Goal: Information Seeking & Learning: Learn about a topic

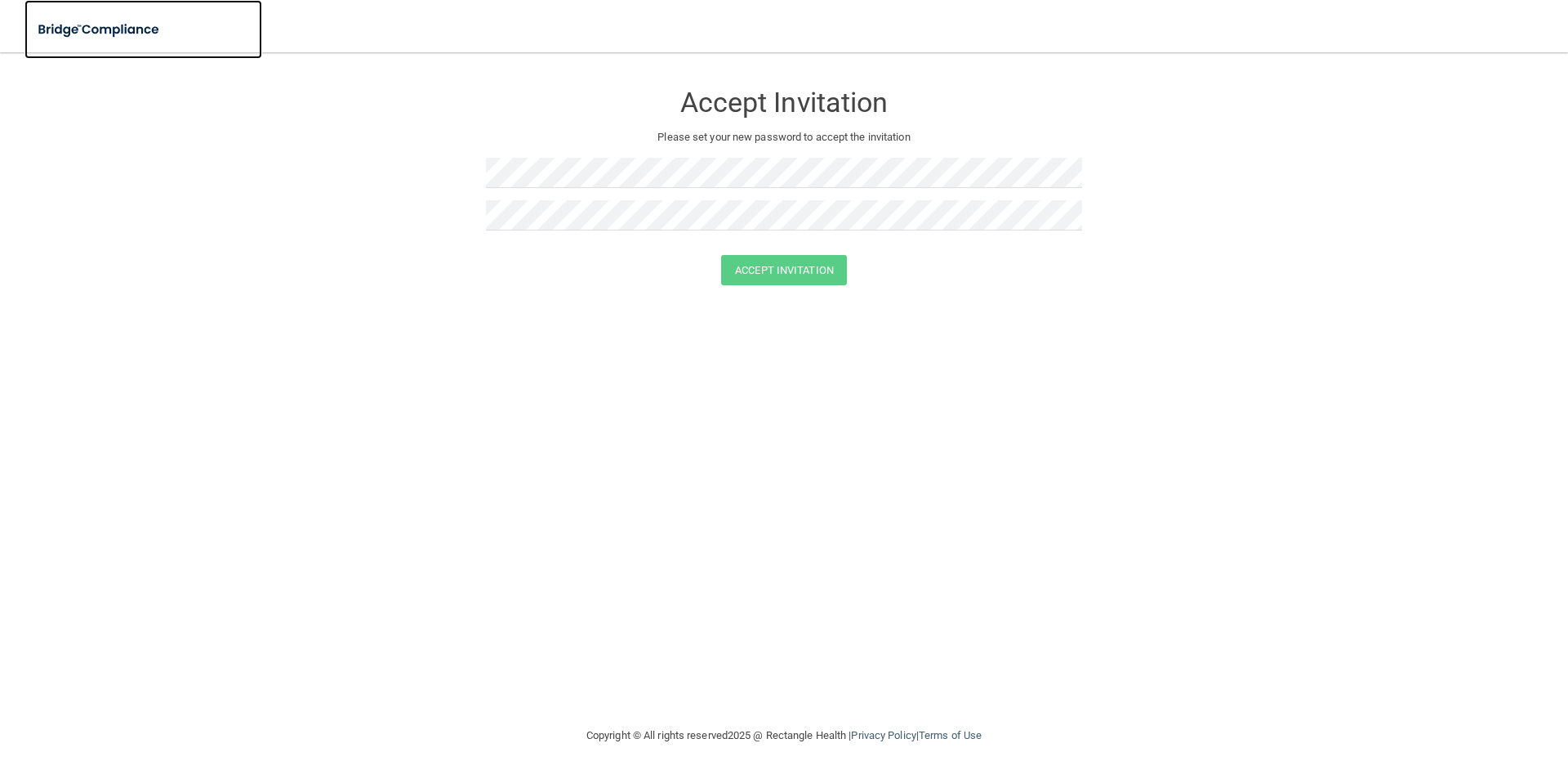
click at [122, 31] on img at bounding box center [99, 30] width 150 height 34
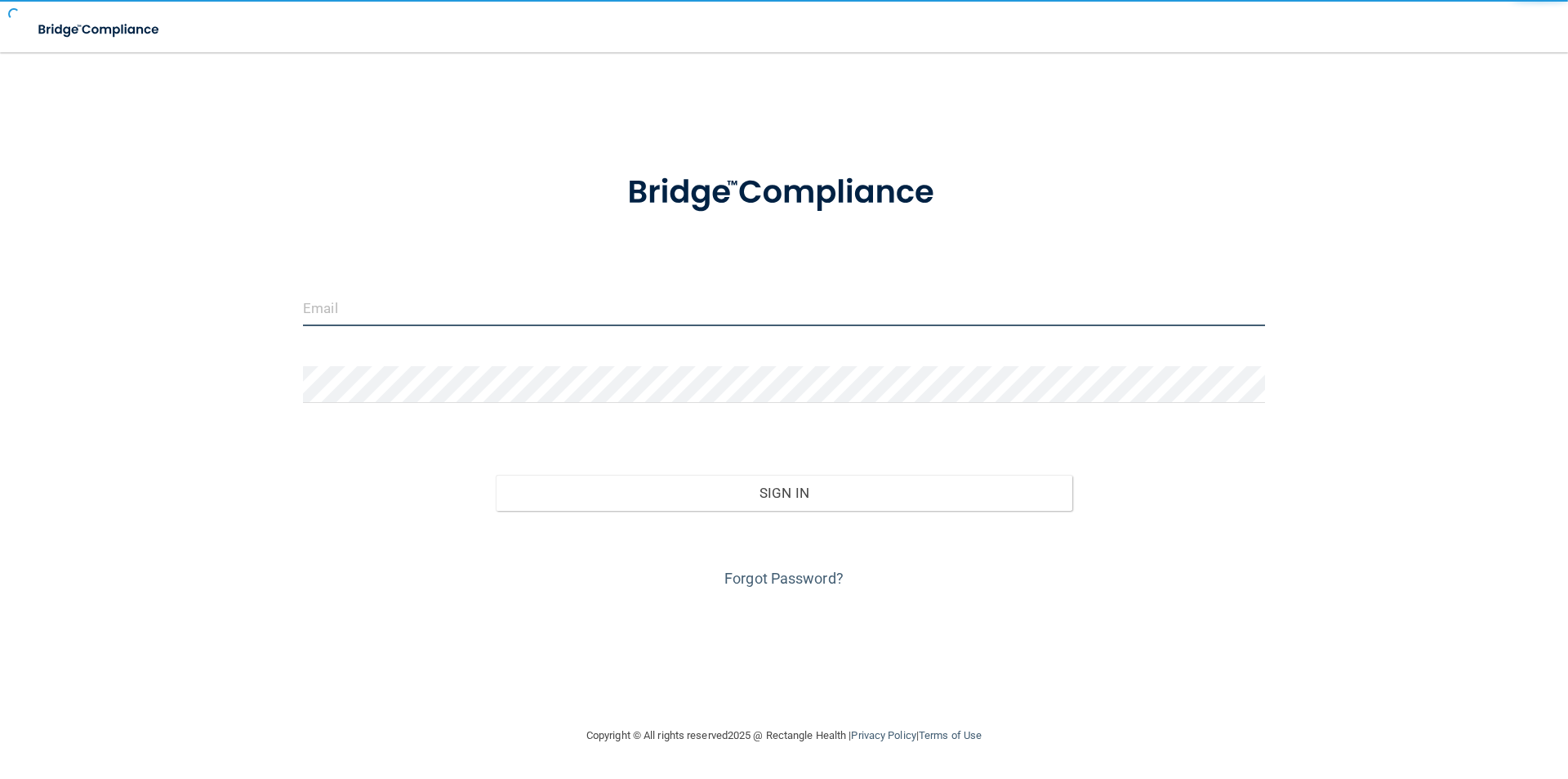
type input "[EMAIL_ADDRESS][DOMAIN_NAME]"
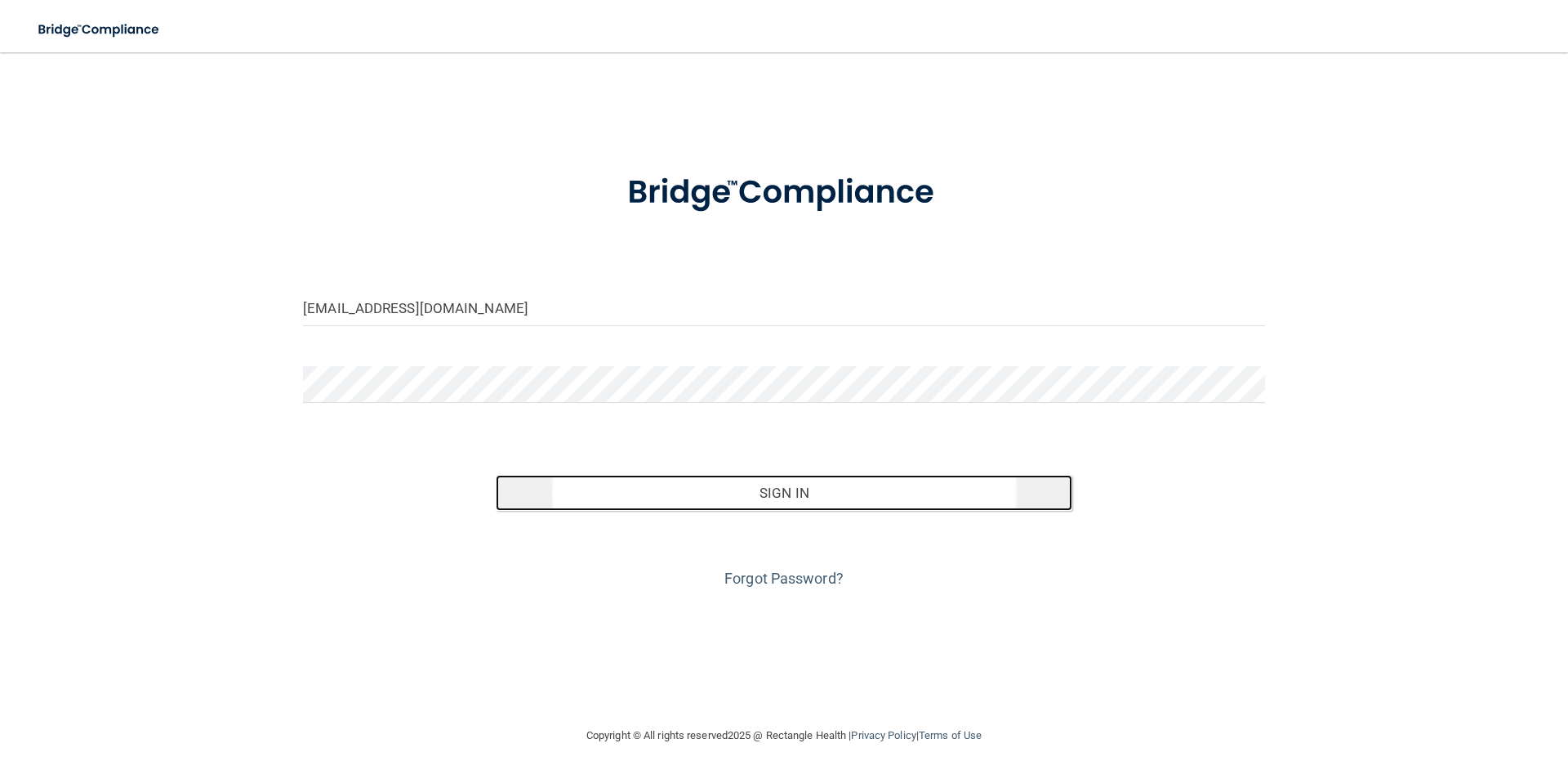
click at [781, 486] on button "Sign In" at bounding box center [784, 492] width 578 height 36
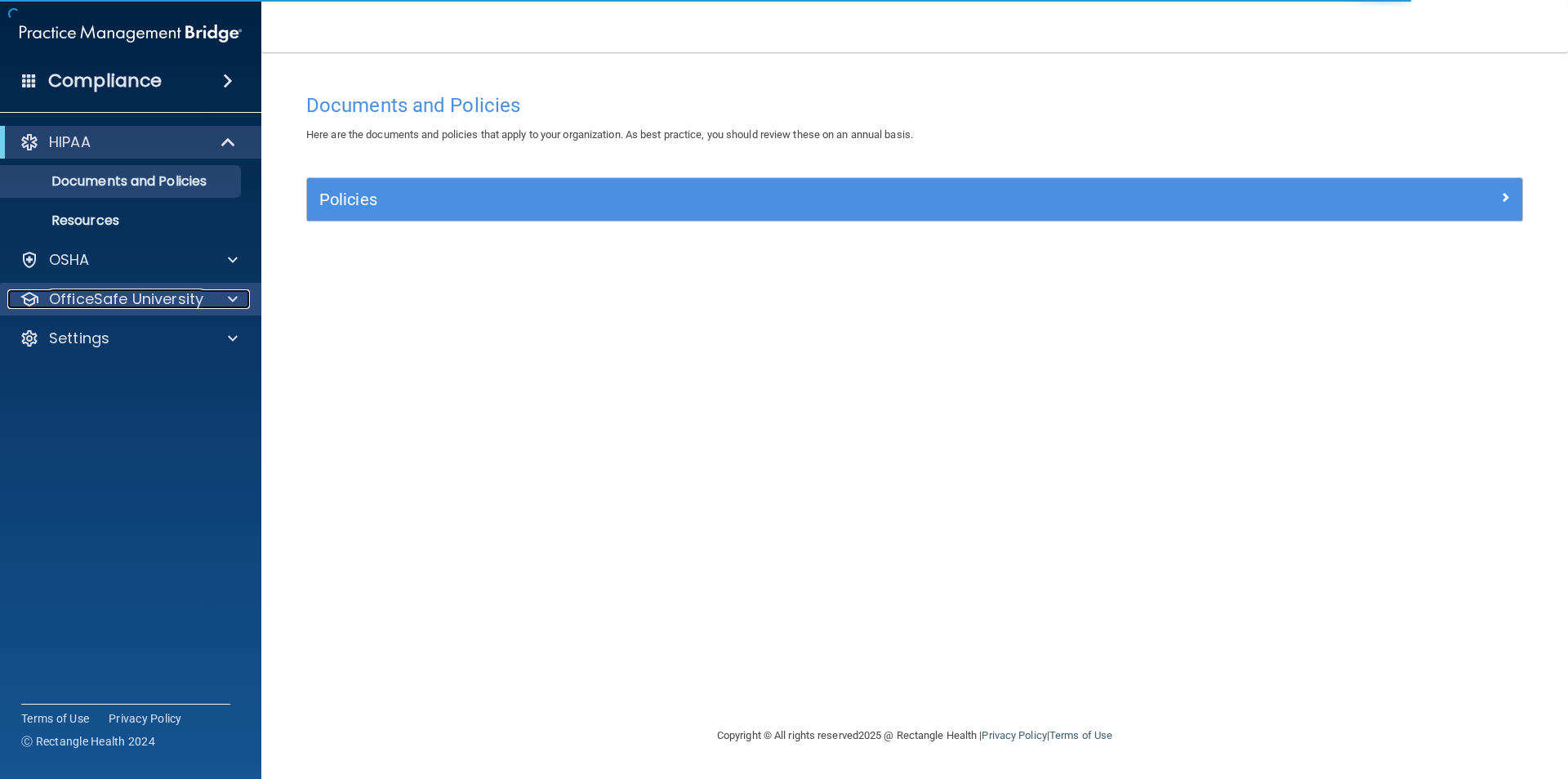
click at [211, 304] on div "OfficeSafe University" at bounding box center [129, 299] width 243 height 19
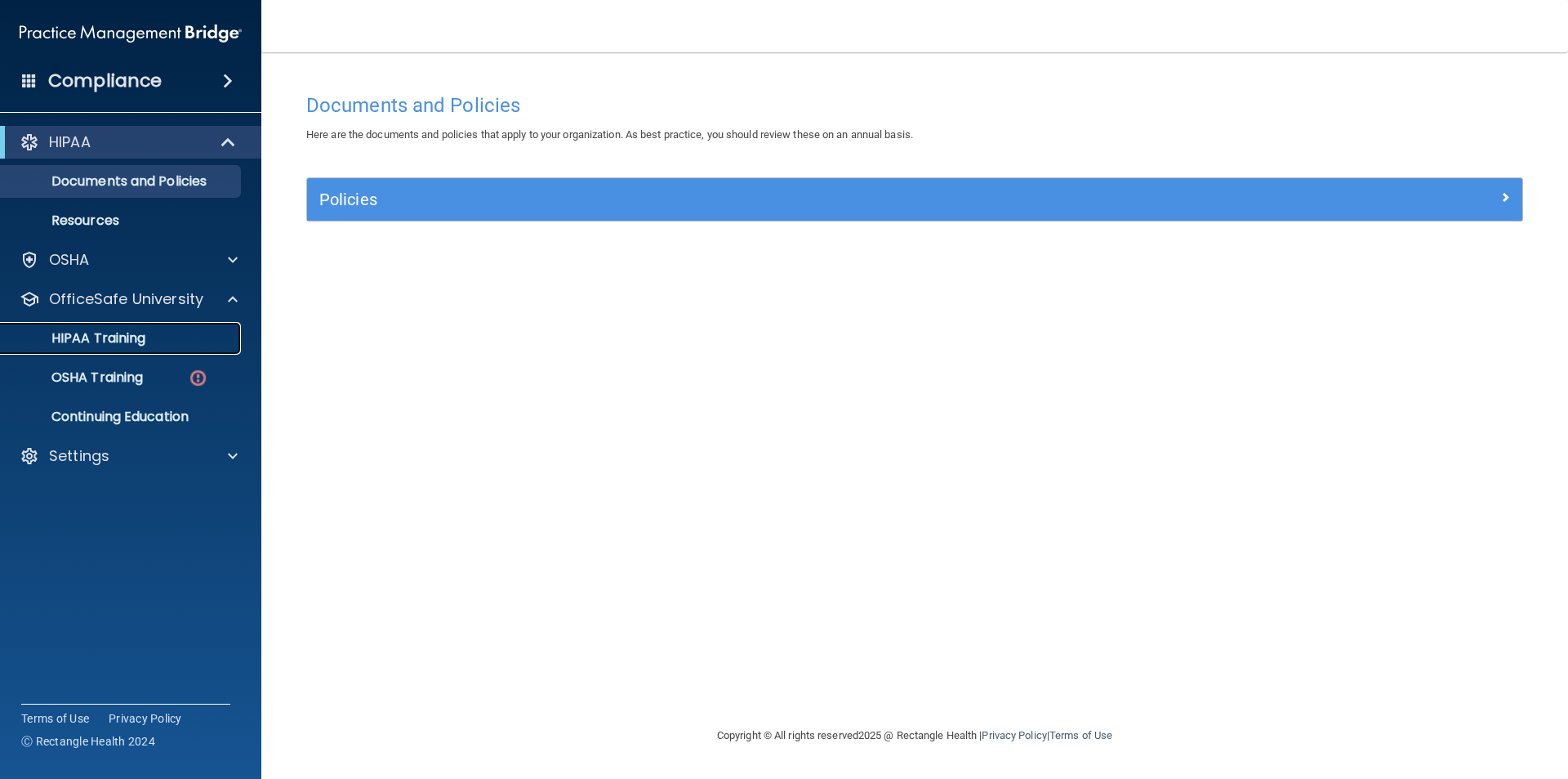
click at [129, 333] on p "HIPAA Training" at bounding box center [78, 337] width 135 height 16
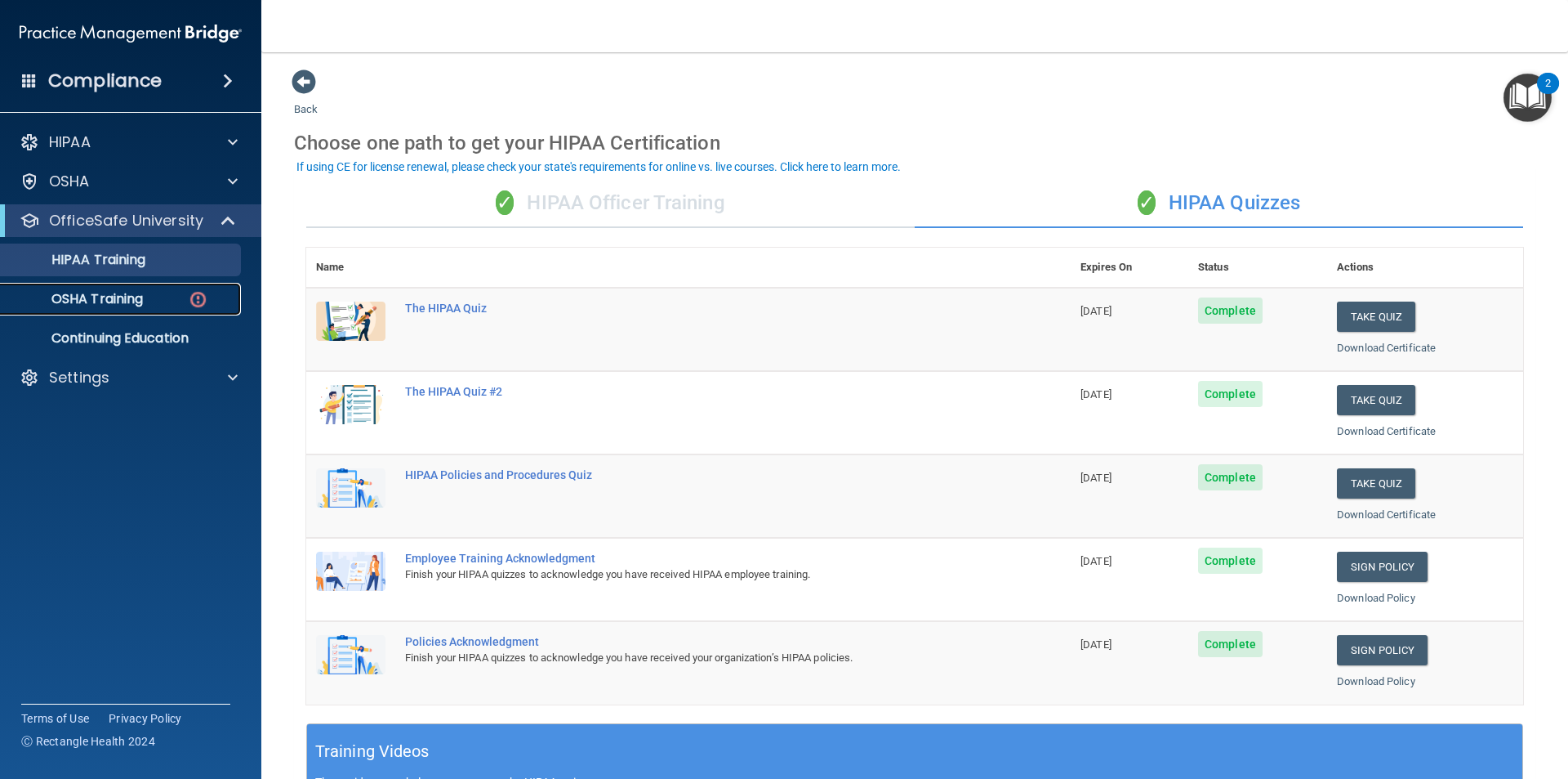
click at [112, 298] on p "OSHA Training" at bounding box center [77, 299] width 132 height 16
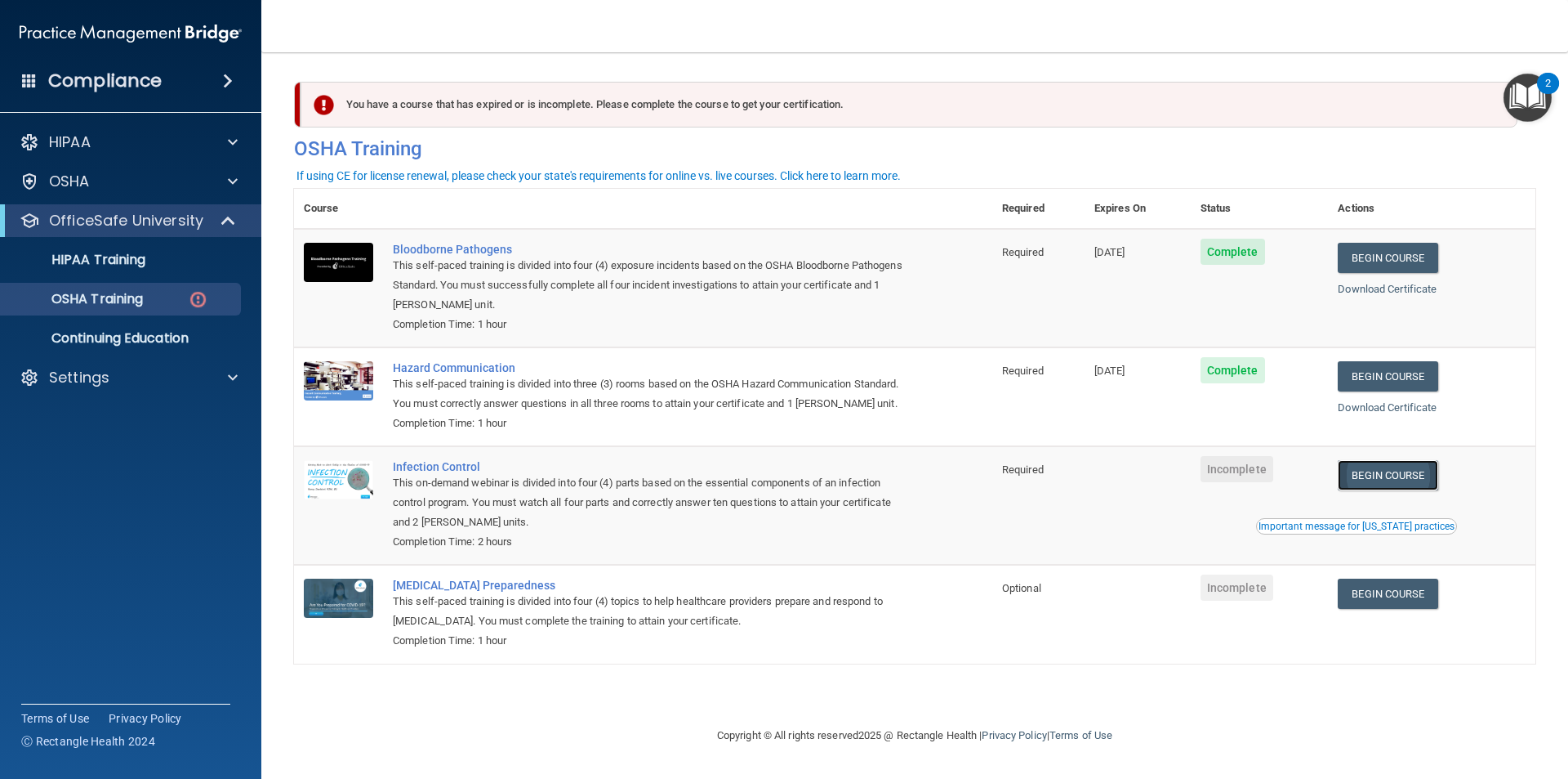
click at [1402, 474] on link "Begin Course" at bounding box center [1387, 475] width 100 height 30
